Goal: Transaction & Acquisition: Purchase product/service

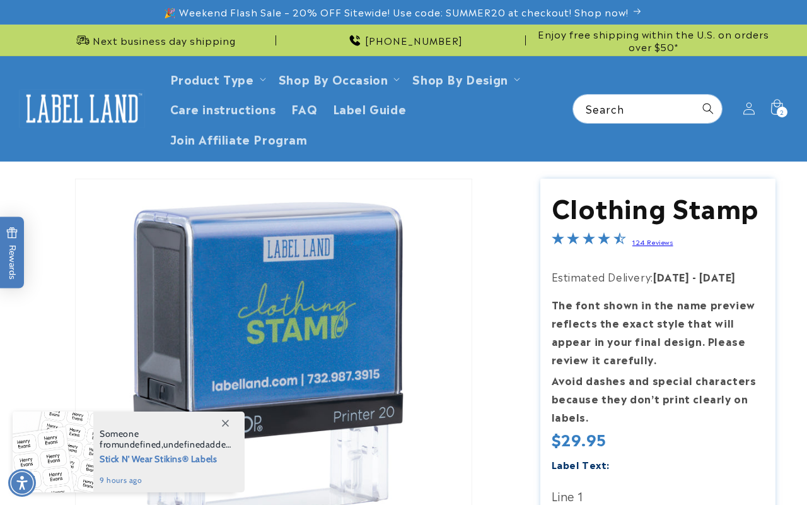
click at [780, 108] on span "2" at bounding box center [782, 112] width 4 height 11
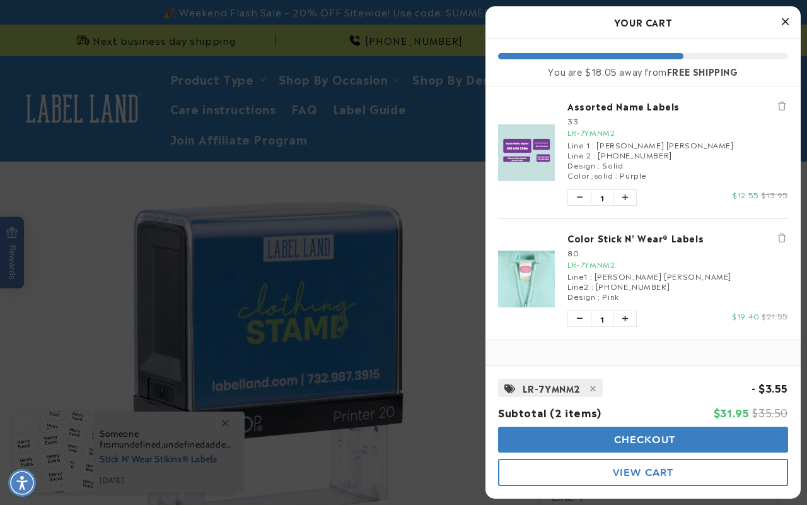
click at [590, 447] on button "Checkout" at bounding box center [643, 439] width 290 height 26
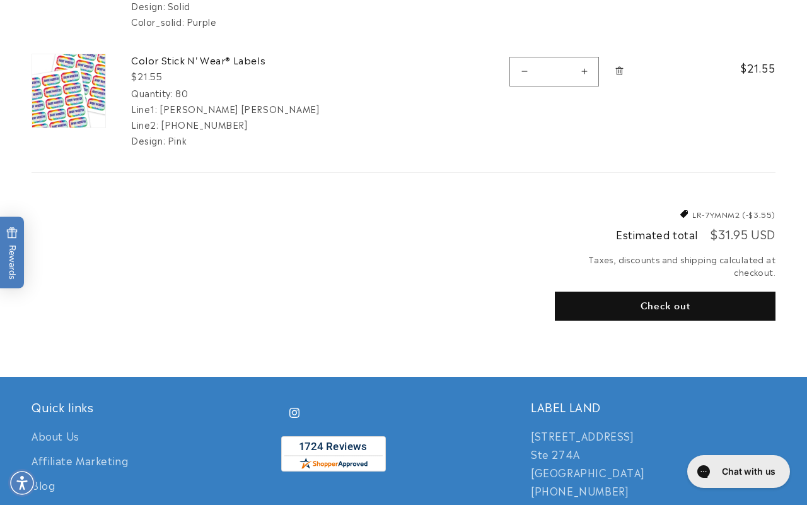
scroll to position [356, 0]
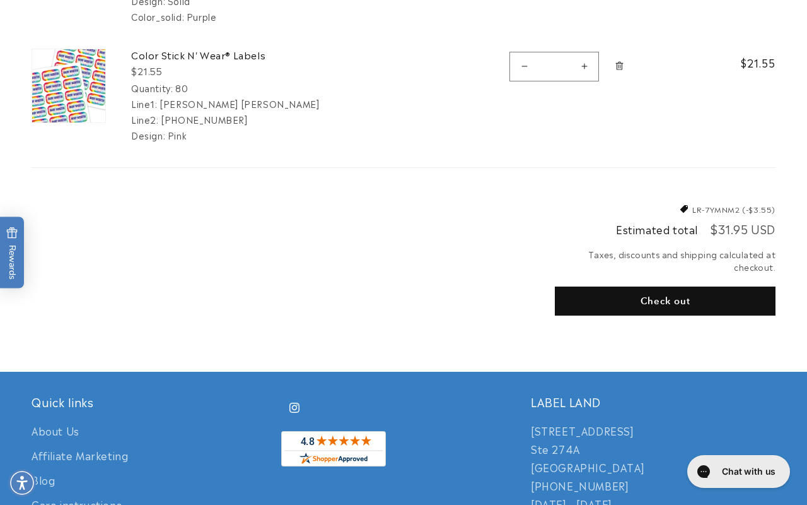
click at [558, 324] on shop-pay-wallet-button at bounding box center [556, 330] width 3 height 15
